Goal: Task Accomplishment & Management: Manage account settings

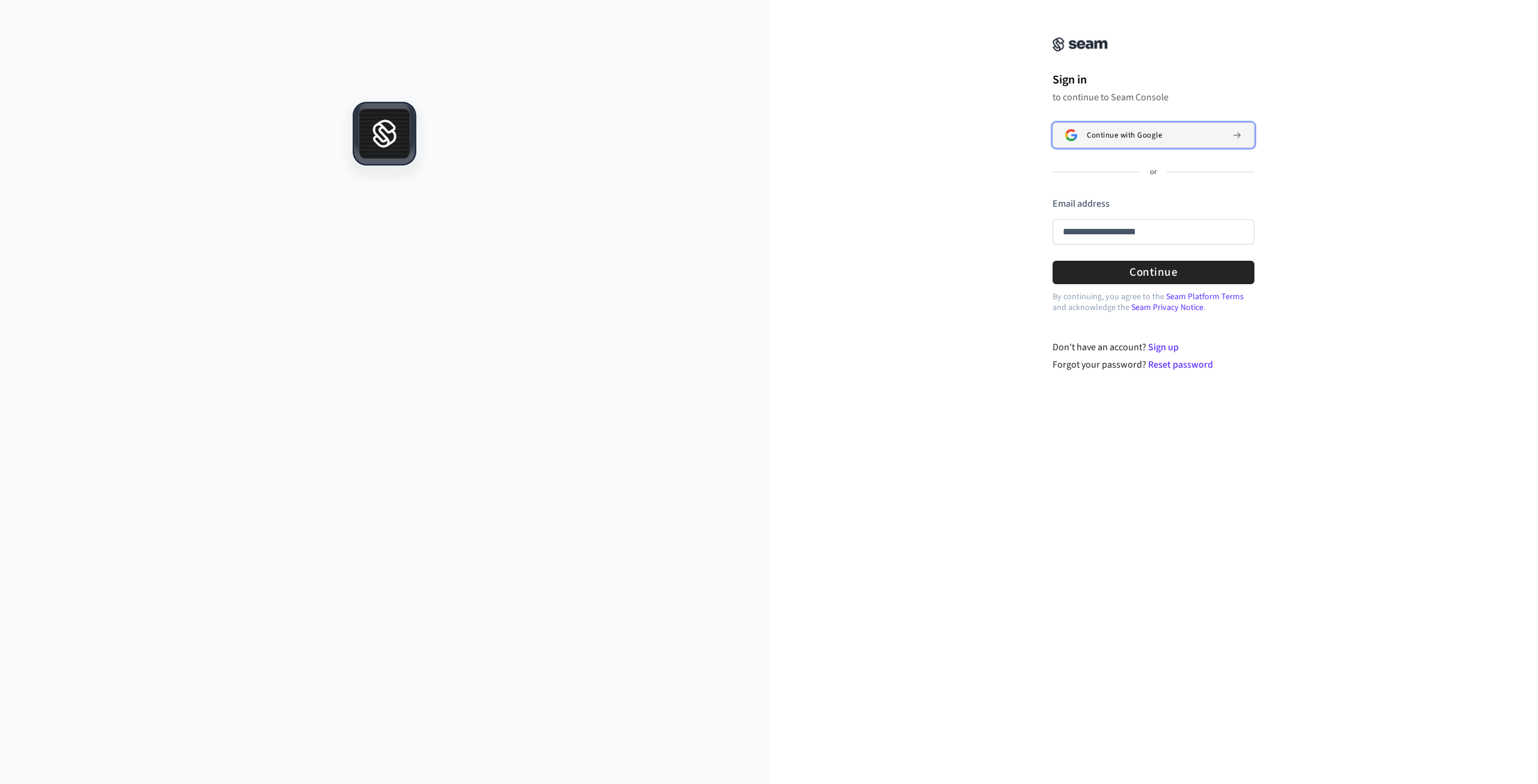
click at [1141, 138] on span "Continue with Google" at bounding box center [1124, 135] width 75 height 10
type input "**********"
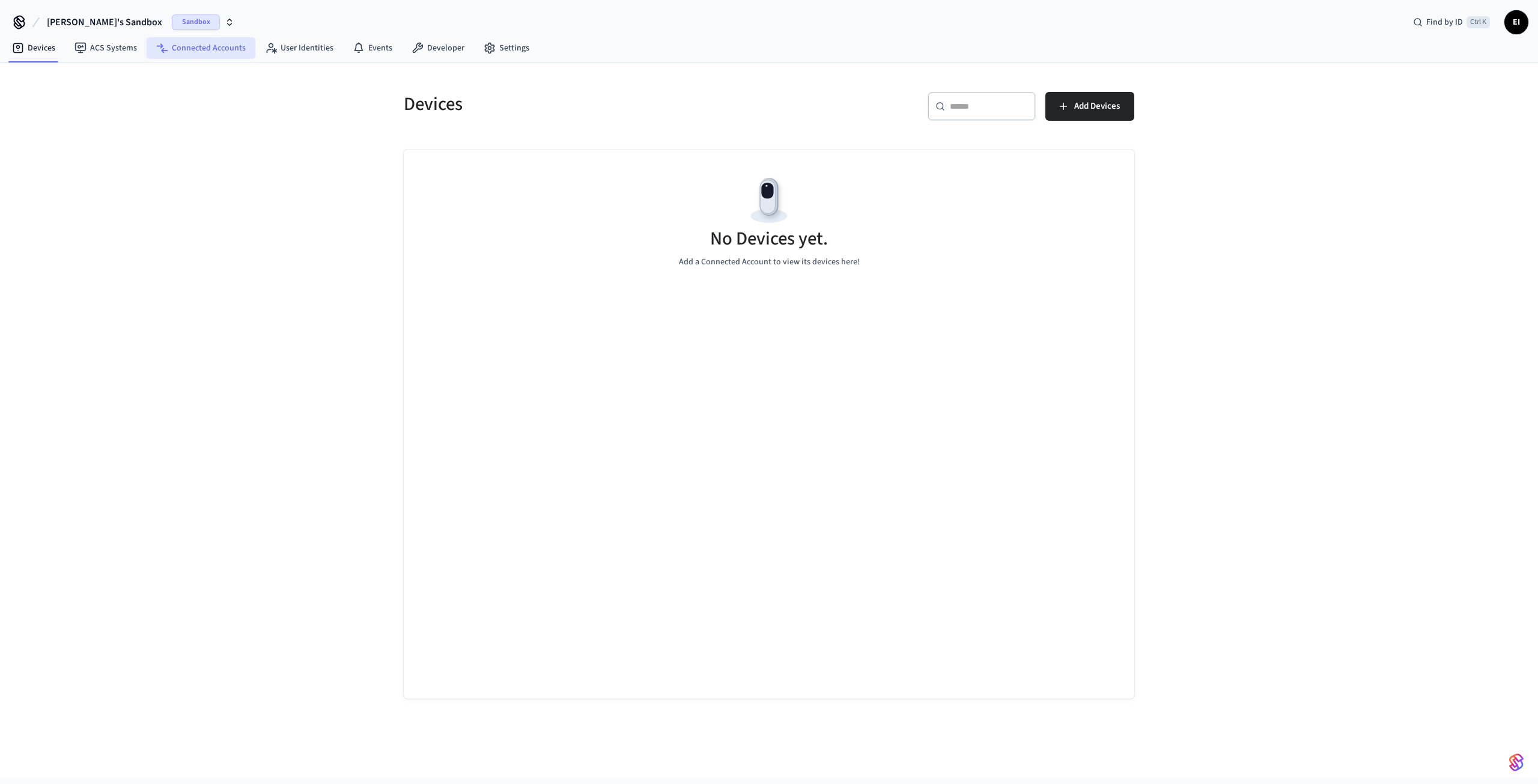
click at [205, 49] on link "Connected Accounts" at bounding box center [201, 47] width 109 height 21
click at [172, 21] on span "Sandbox" at bounding box center [196, 22] width 48 height 16
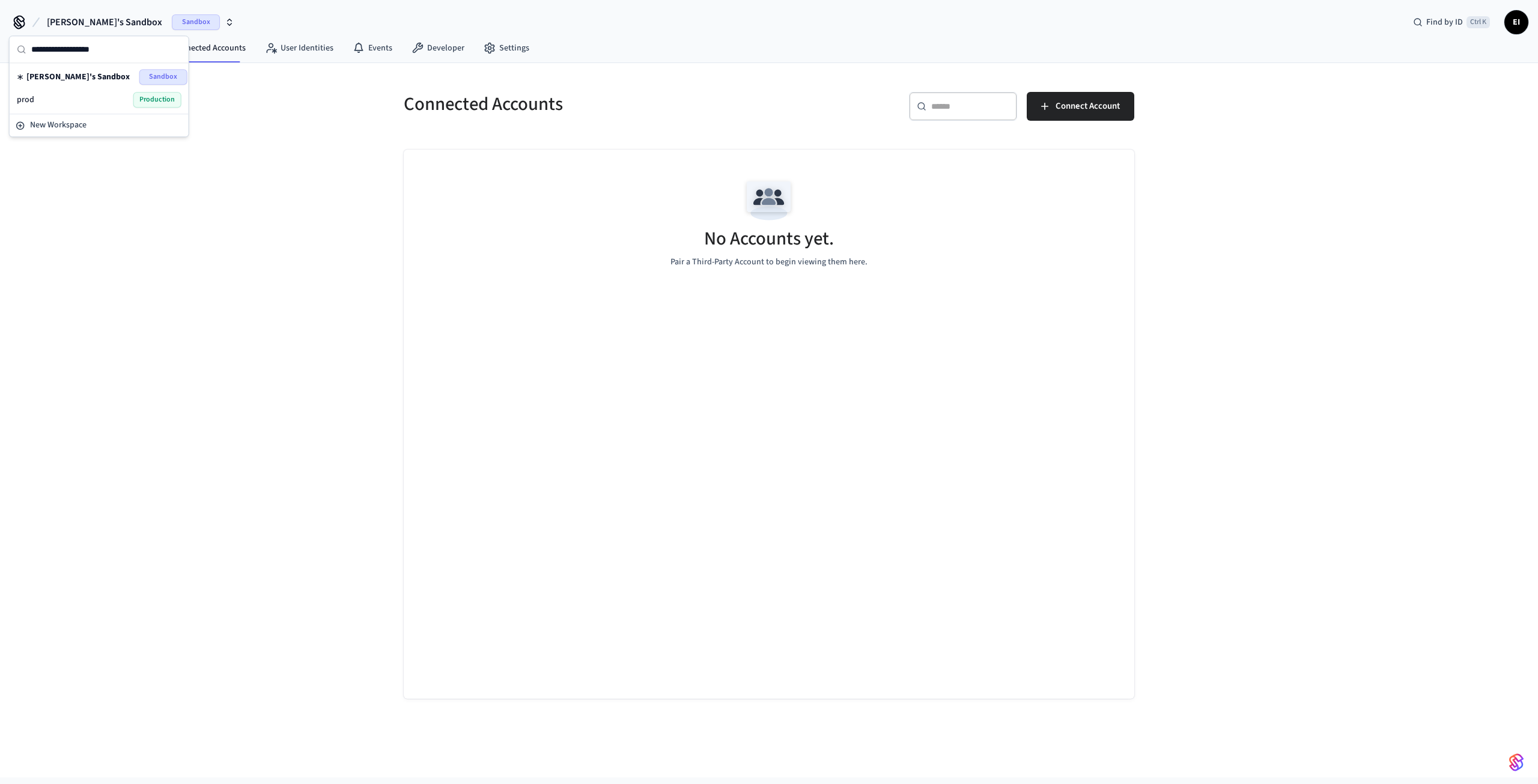
click at [155, 94] on span "Production" at bounding box center [158, 99] width 48 height 16
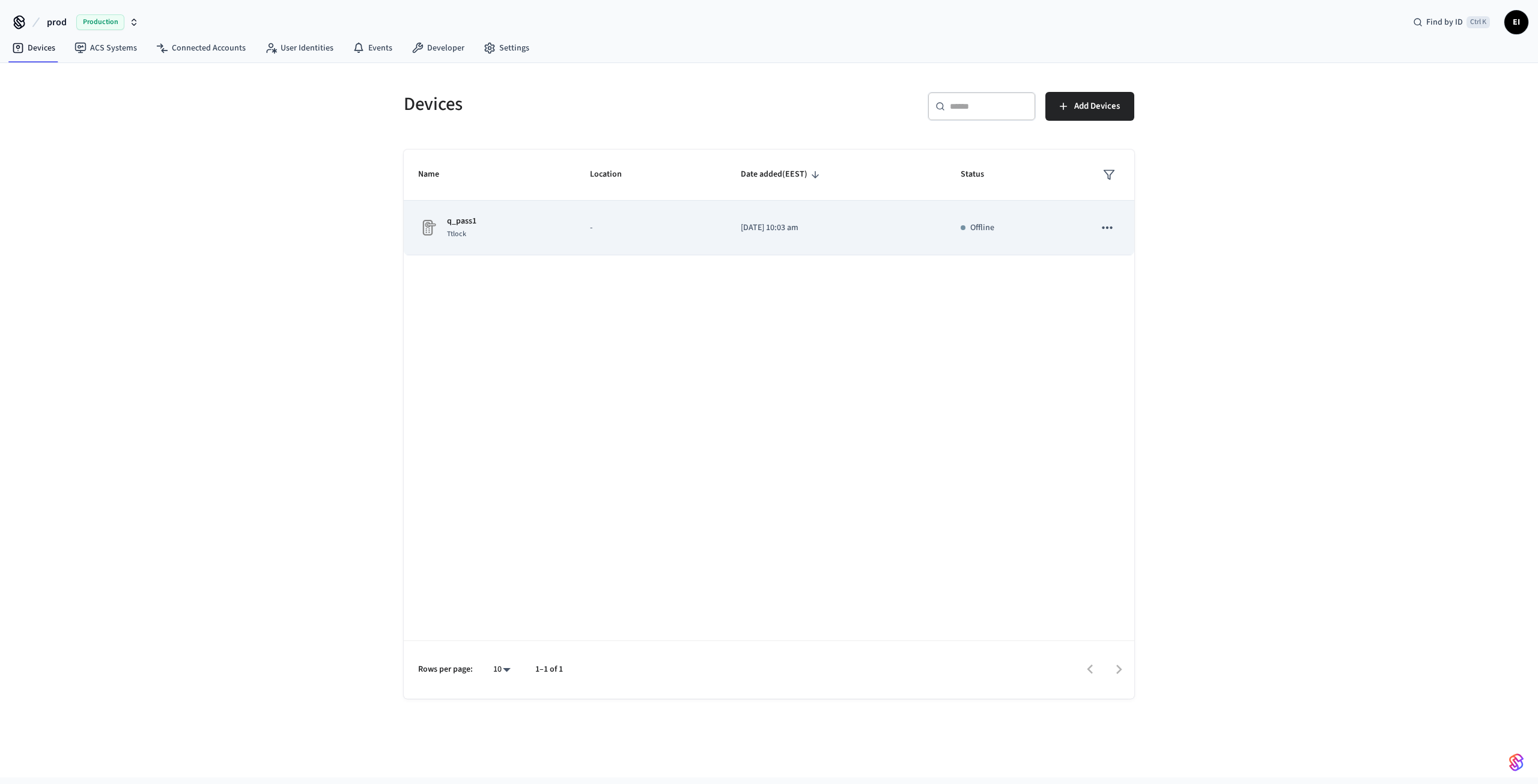
click at [605, 228] on p "-" at bounding box center [651, 228] width 122 height 12
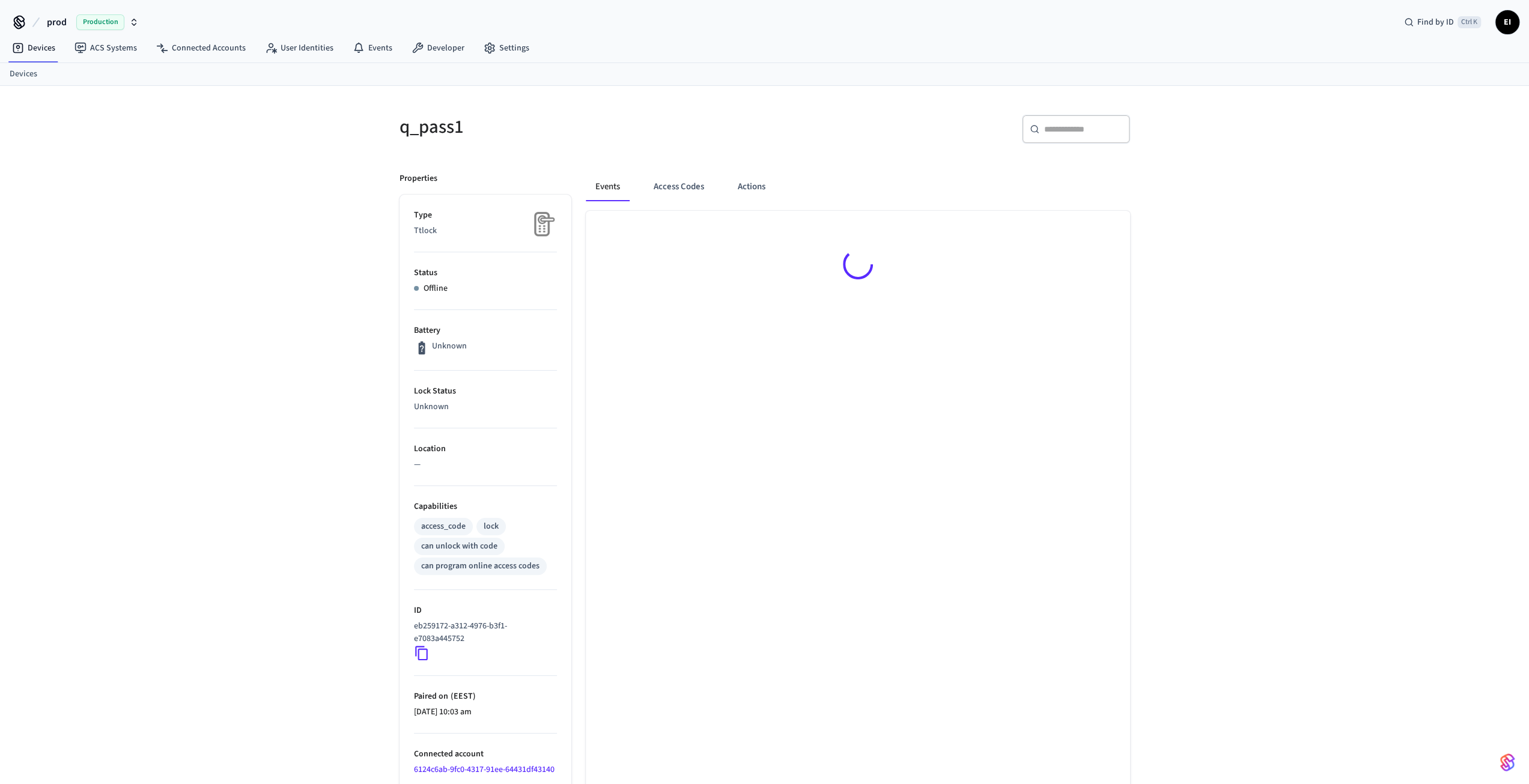
click at [1107, 101] on div "​ ​" at bounding box center [944, 127] width 373 height 53
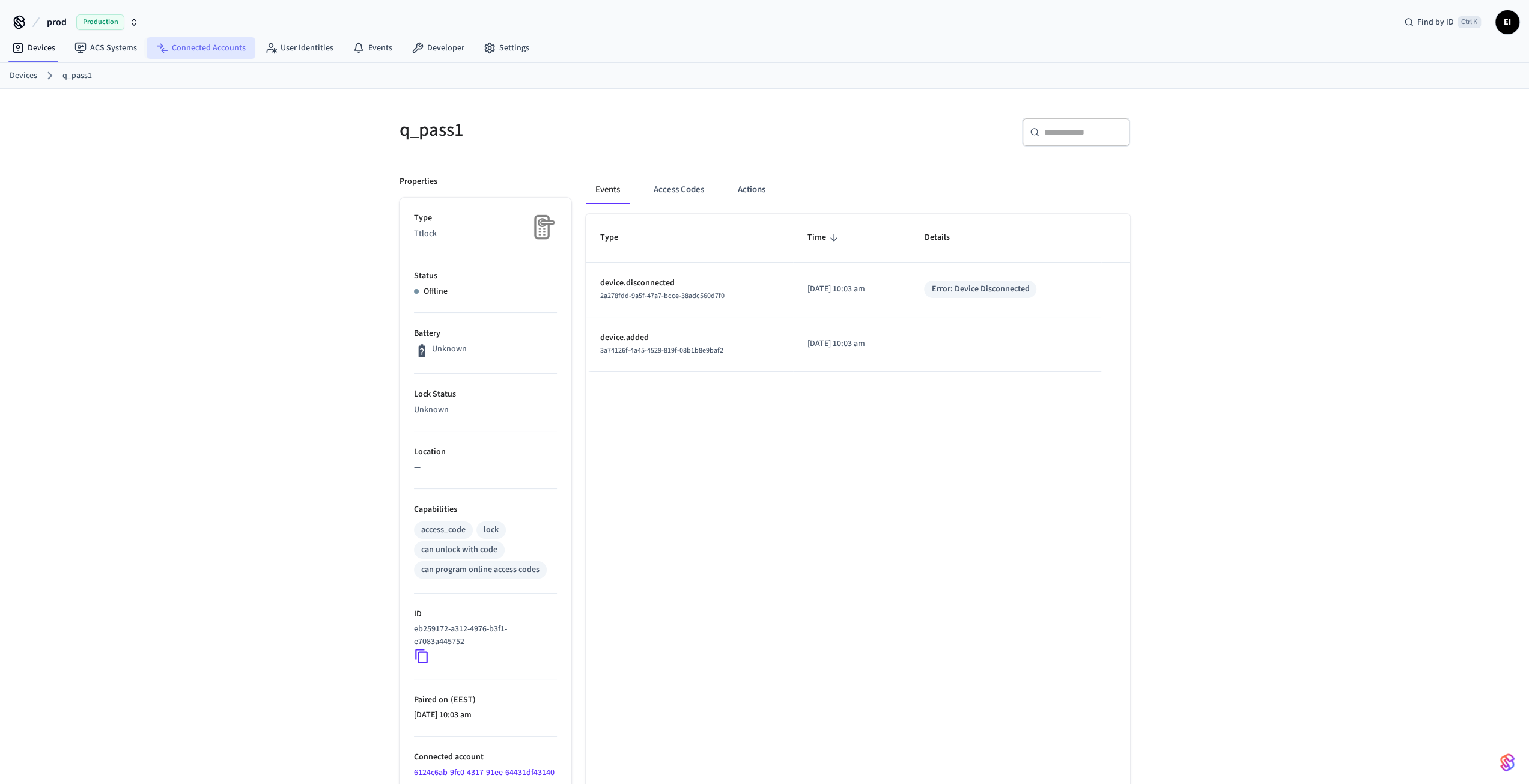
click at [190, 40] on link "Connected Accounts" at bounding box center [201, 47] width 109 height 21
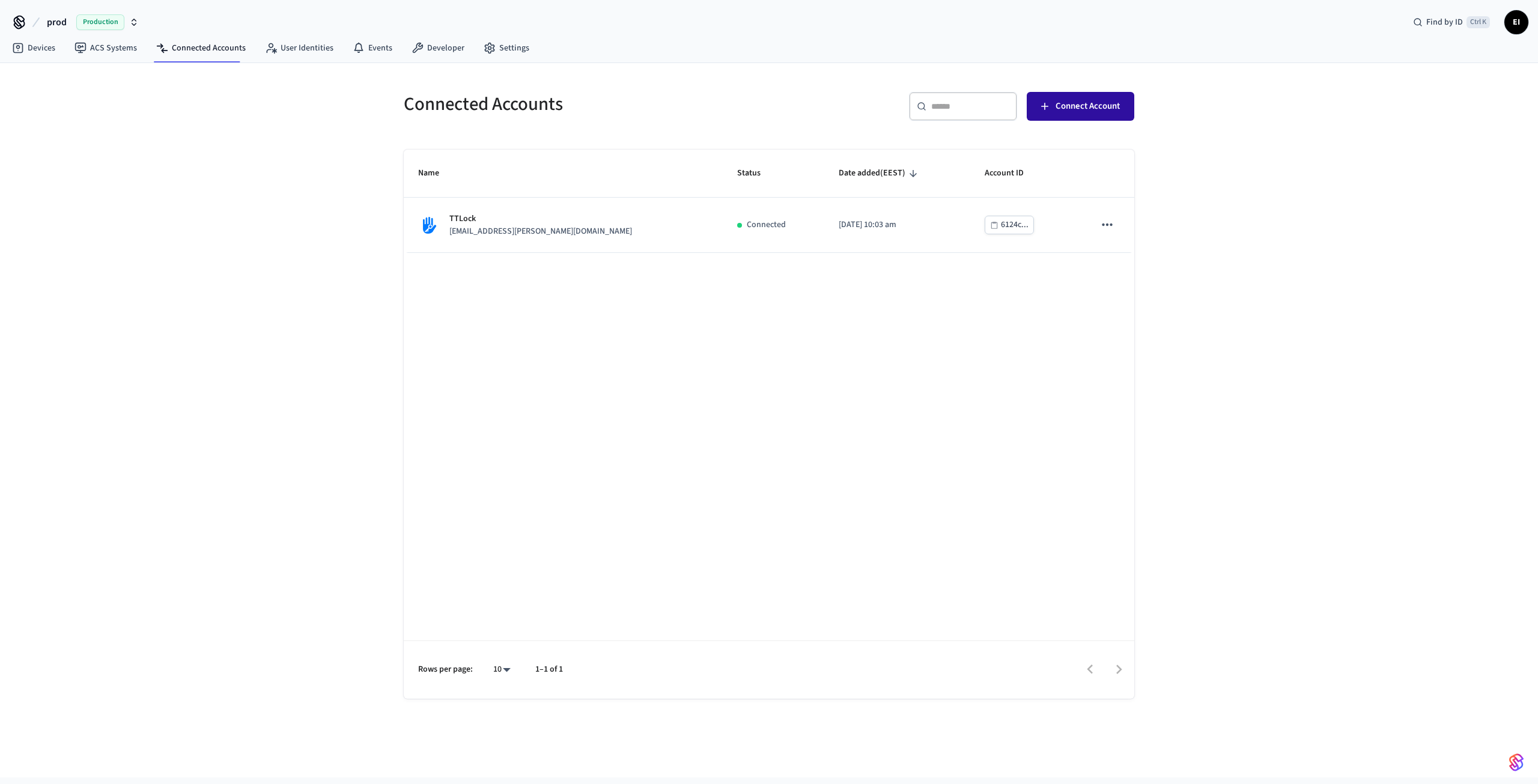
click at [1086, 109] on span "Connect Account" at bounding box center [1088, 106] width 64 height 16
